Goal: Find specific page/section: Find specific page/section

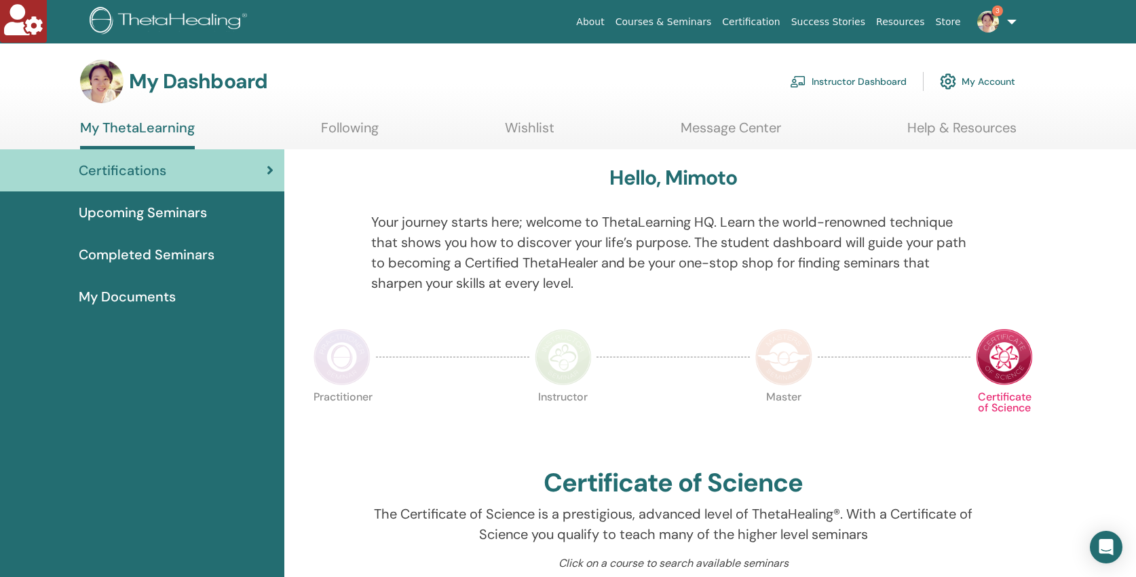
click at [849, 78] on link "Instructor Dashboard" at bounding box center [848, 81] width 117 height 30
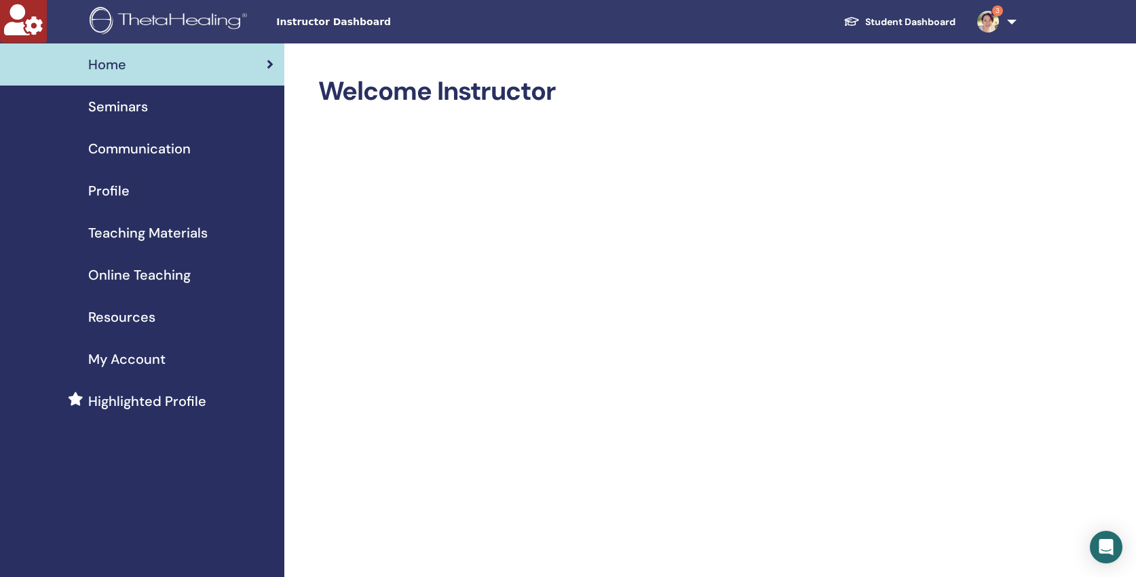
click at [908, 18] on link "Student Dashboard" at bounding box center [899, 21] width 134 height 25
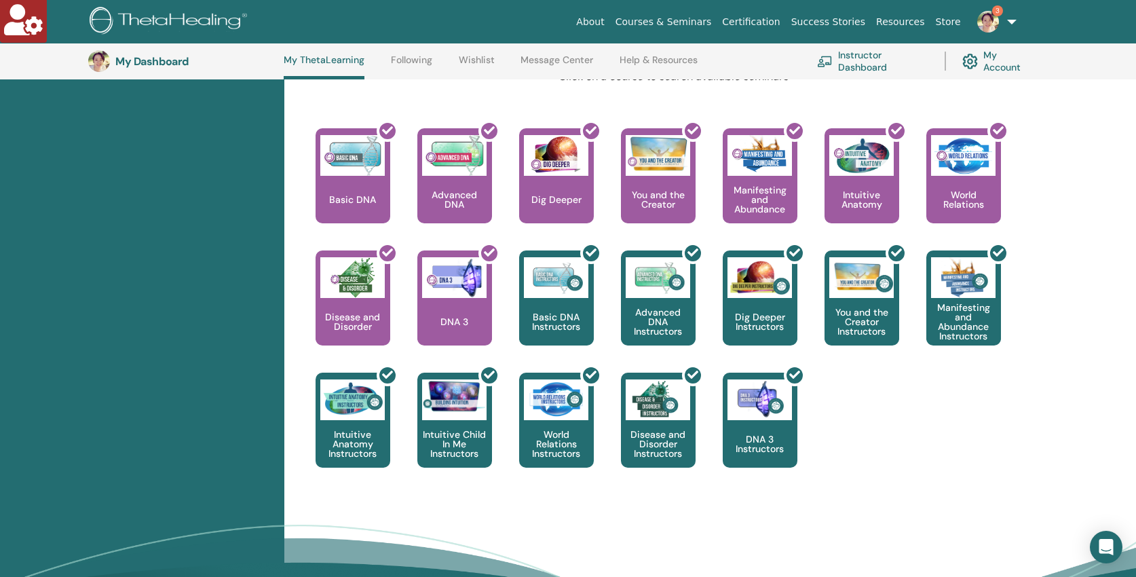
scroll to position [522, 0]
